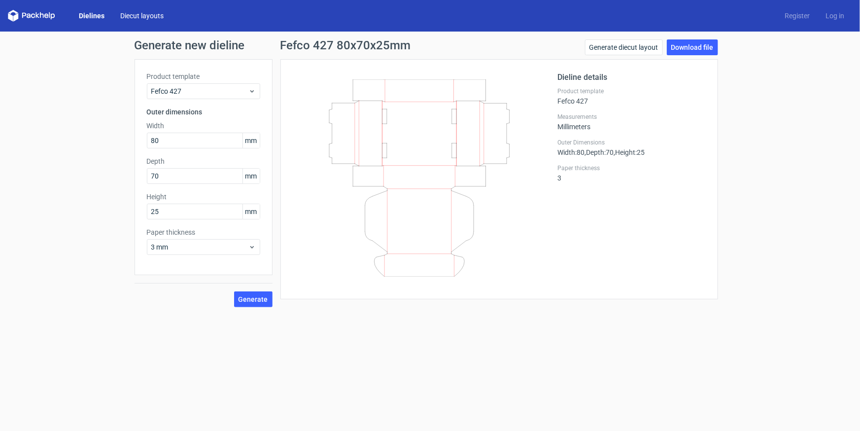
click at [139, 19] on link "Diecut layouts" at bounding box center [141, 16] width 59 height 10
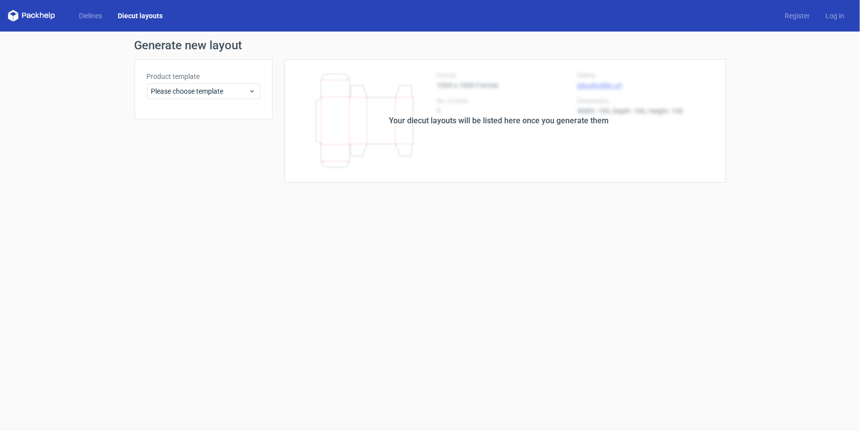
click at [48, 19] on icon at bounding box center [31, 16] width 47 height 12
click at [41, 16] on icon at bounding box center [31, 16] width 47 height 12
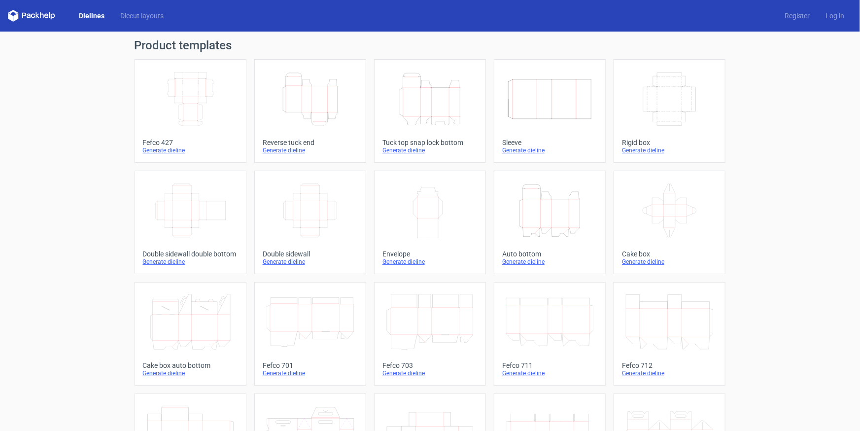
click at [184, 93] on icon "Width Depth Height" at bounding box center [190, 98] width 87 height 55
